Goal: Navigation & Orientation: Find specific page/section

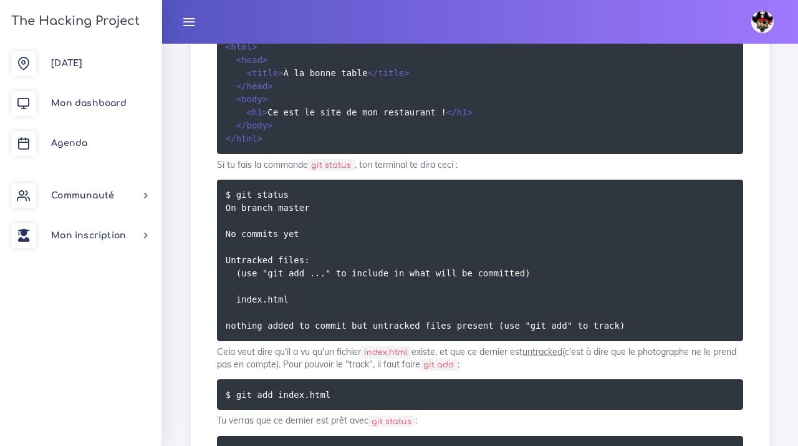
click at [193, 24] on icon at bounding box center [189, 22] width 14 height 14
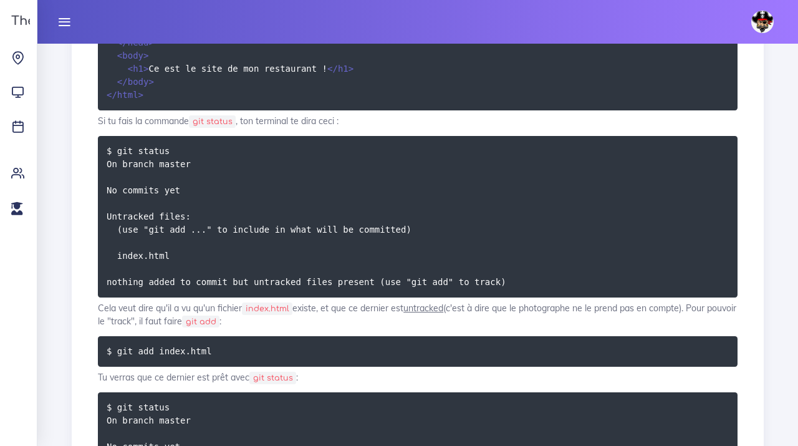
click at [68, 28] on icon at bounding box center [64, 22] width 14 height 14
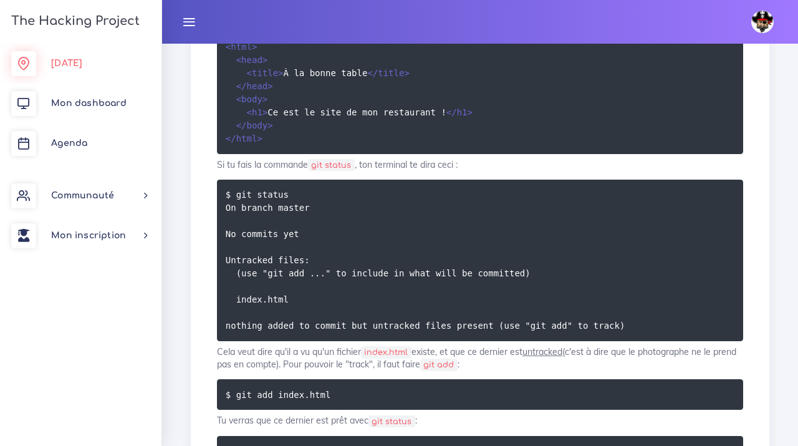
click at [68, 65] on span "[DATE]" at bounding box center [66, 63] width 31 height 9
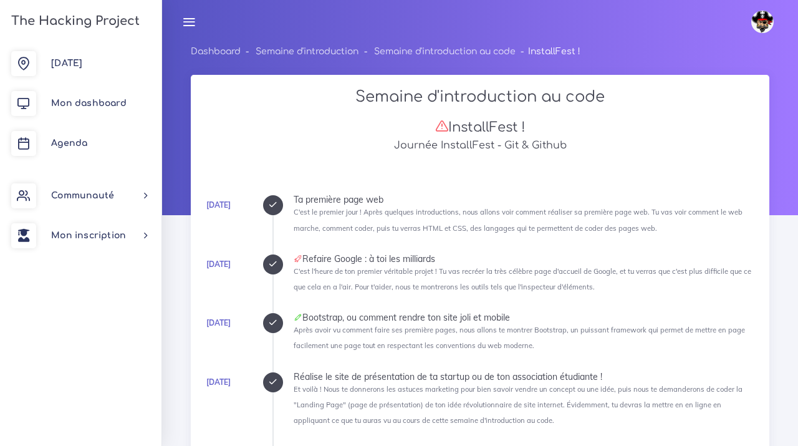
click at [189, 24] on icon at bounding box center [189, 22] width 14 height 14
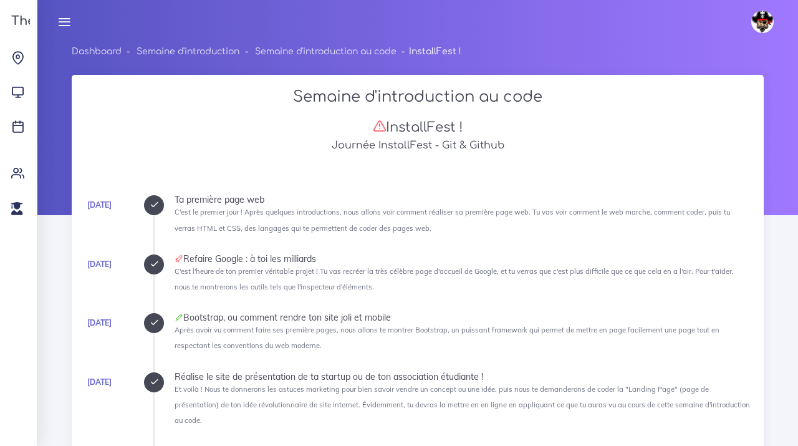
click at [66, 27] on icon at bounding box center [64, 22] width 14 height 14
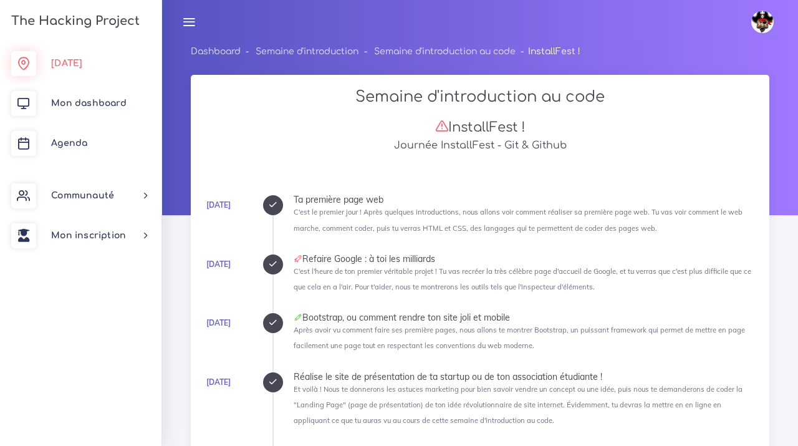
click at [65, 69] on link "[DATE]" at bounding box center [80, 64] width 161 height 40
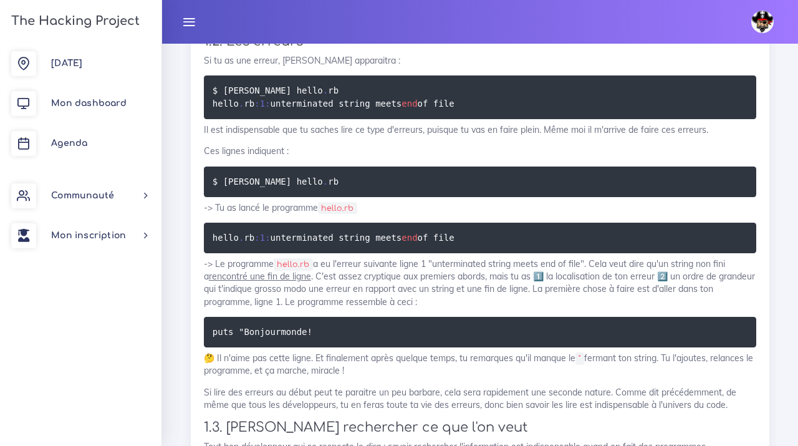
scroll to position [1965, 0]
